Goal: Answer question/provide support

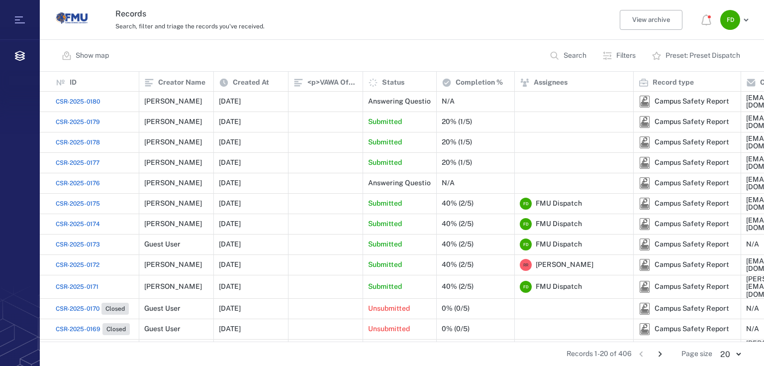
scroll to position [264, 719]
click at [389, 105] on p "Answering Questions" at bounding box center [403, 102] width 70 height 10
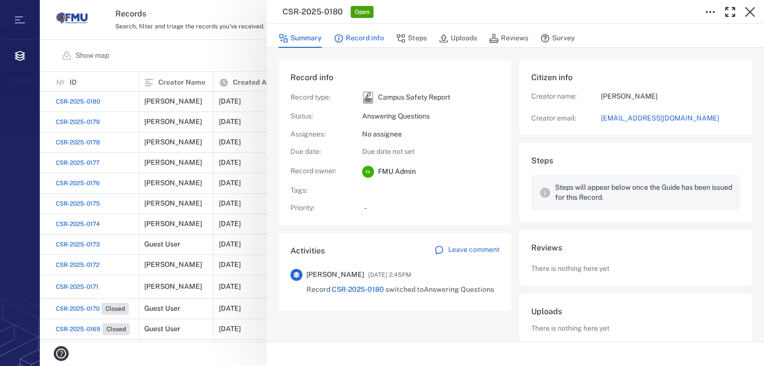
click at [364, 37] on button "Record info" at bounding box center [359, 38] width 50 height 19
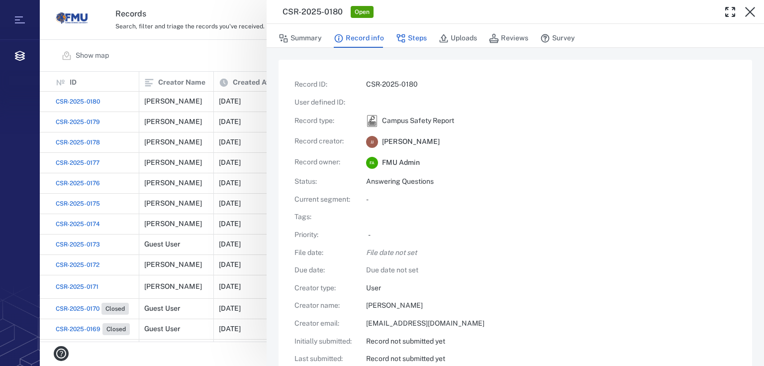
click at [420, 31] on button "Steps" at bounding box center [411, 38] width 31 height 19
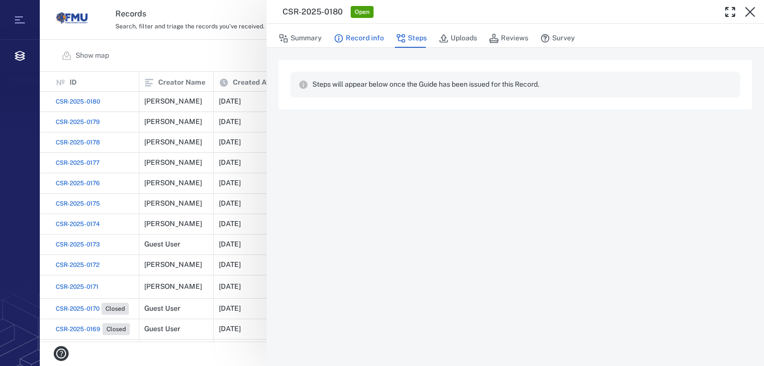
click at [366, 35] on button "Record info" at bounding box center [359, 38] width 50 height 19
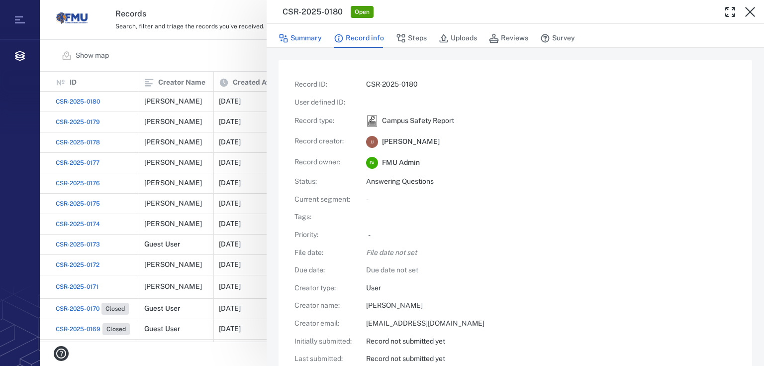
click at [318, 38] on button "Summary" at bounding box center [300, 38] width 43 height 19
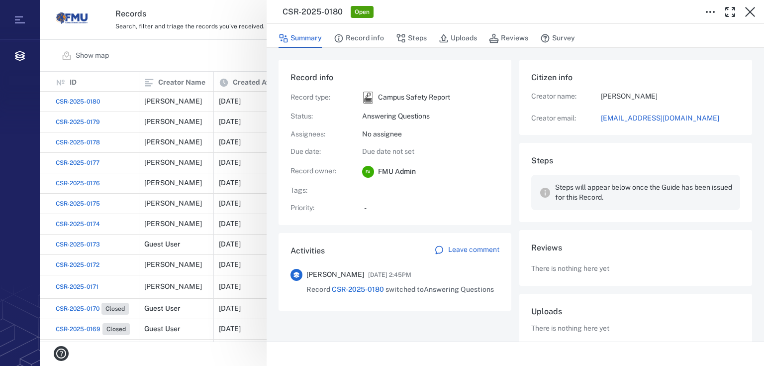
click at [360, 291] on span "CSR-2025-0180" at bounding box center [358, 289] width 52 height 8
click at [362, 286] on span "CSR-2025-0180" at bounding box center [358, 289] width 52 height 8
click at [361, 37] on button "Record info" at bounding box center [359, 38] width 50 height 19
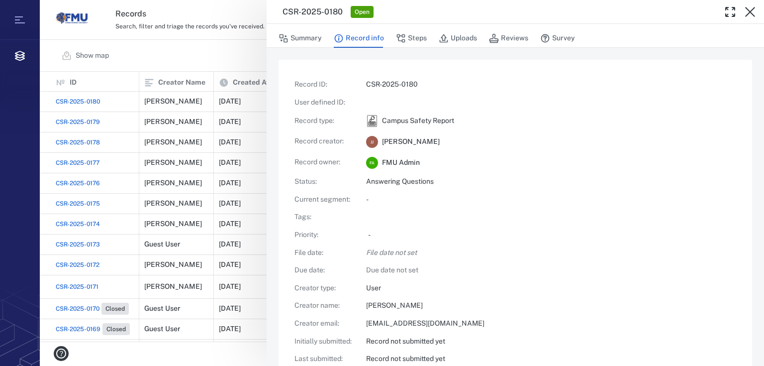
click at [363, 7] on div "Open" at bounding box center [362, 12] width 23 height 12
click at [303, 33] on button "Summary" at bounding box center [300, 38] width 43 height 19
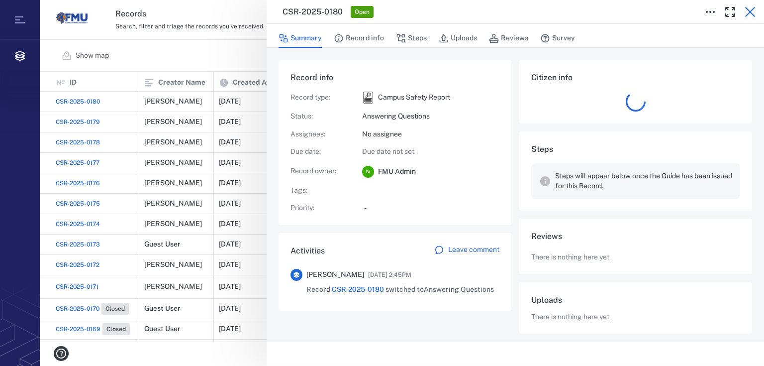
click at [755, 13] on icon "button" at bounding box center [751, 12] width 12 height 12
